Goal: Task Accomplishment & Management: Use online tool/utility

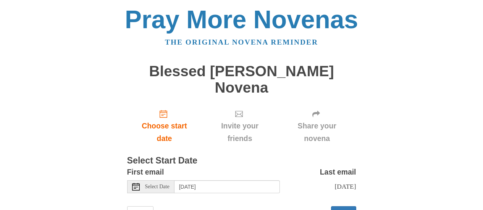
scroll to position [18, 0]
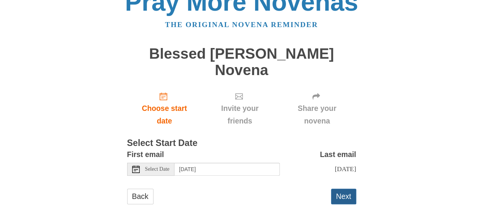
click at [348, 189] on button "Next" at bounding box center [343, 197] width 25 height 16
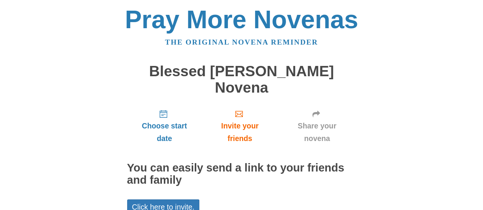
scroll to position [34, 0]
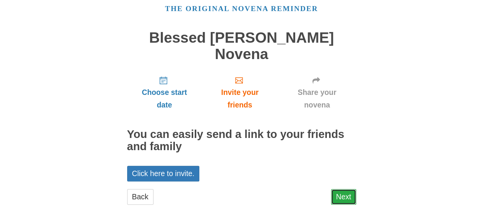
click at [351, 189] on link "Next" at bounding box center [343, 197] width 25 height 16
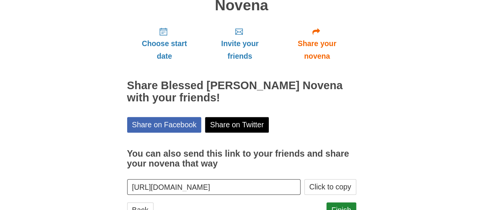
scroll to position [95, 0]
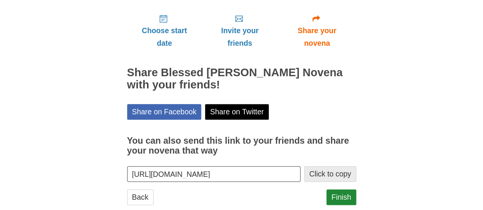
click at [347, 166] on button "Click to copy" at bounding box center [330, 174] width 52 height 16
